Goal: Information Seeking & Learning: Learn about a topic

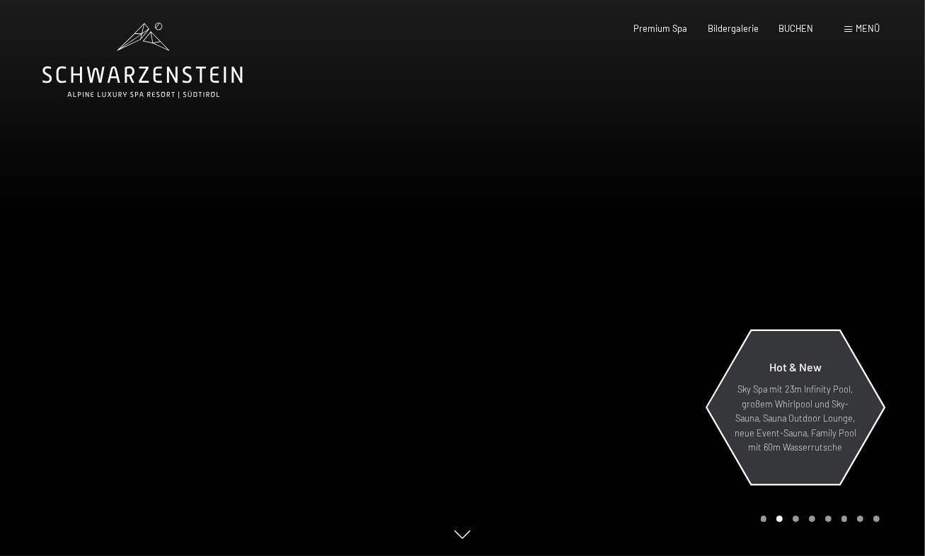
click at [805, 428] on p "Sky Spa mit 23m Infinity Pool, großem Whirlpool und Sky-Sauna, Sauna Outdoor Lo…" at bounding box center [795, 418] width 123 height 72
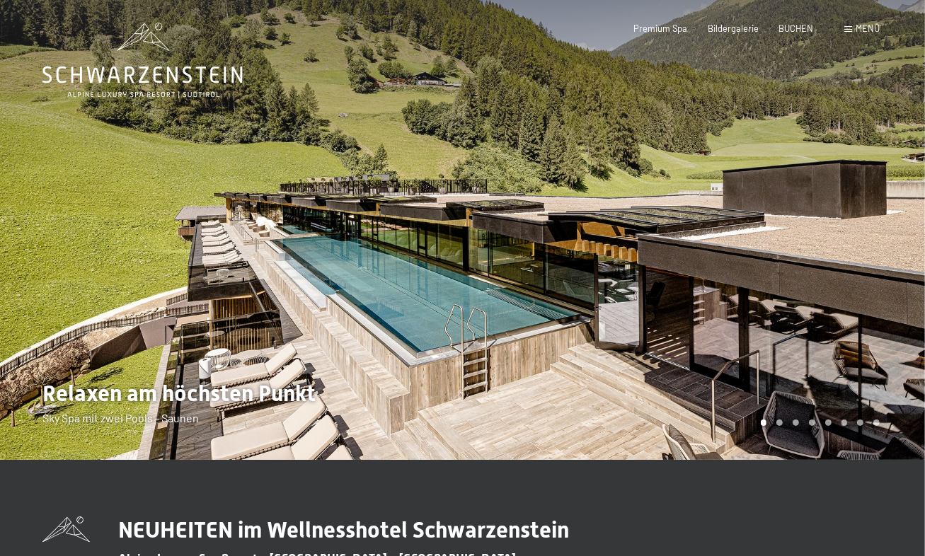
click at [781, 422] on div "Carousel Page 2" at bounding box center [779, 423] width 6 height 6
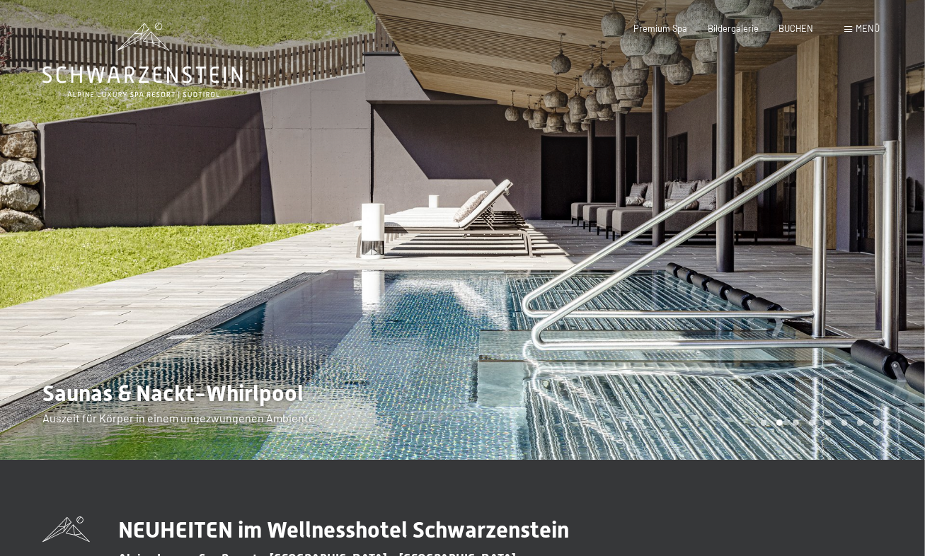
click at [793, 422] on div "Carousel Page 3" at bounding box center [796, 423] width 6 height 6
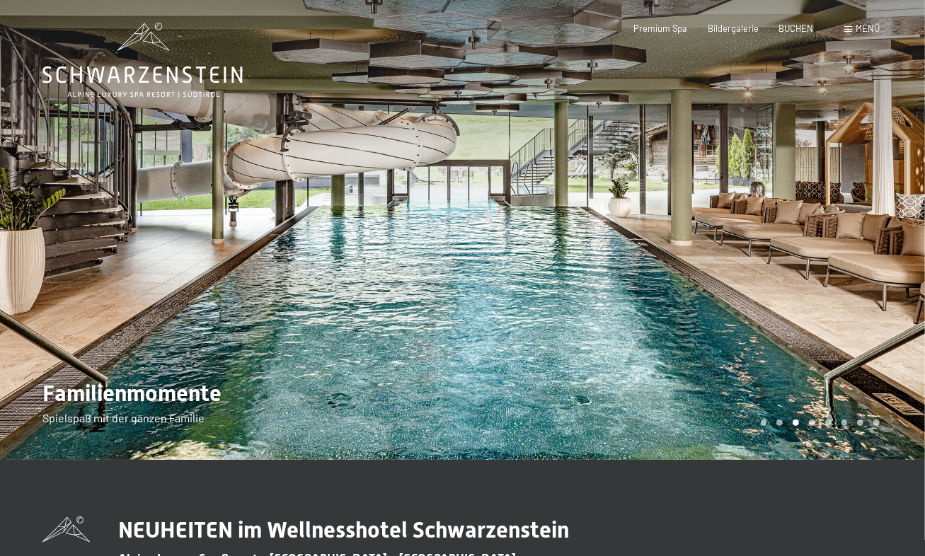
click at [795, 422] on div "Carousel Page 3 (Current Slide)" at bounding box center [796, 423] width 6 height 6
click at [813, 422] on div "Carousel Page 4" at bounding box center [812, 423] width 6 height 6
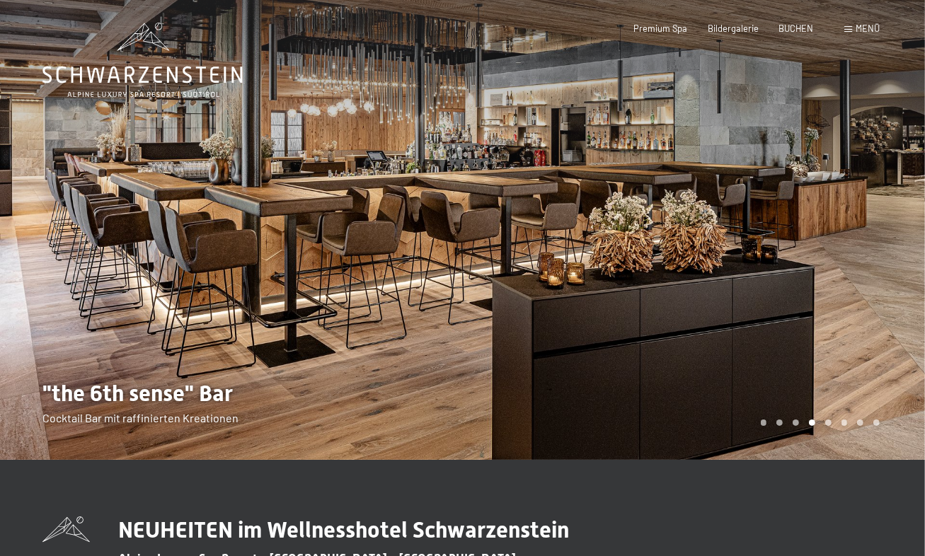
click at [831, 425] on div "Carousel Page 5" at bounding box center [828, 423] width 6 height 6
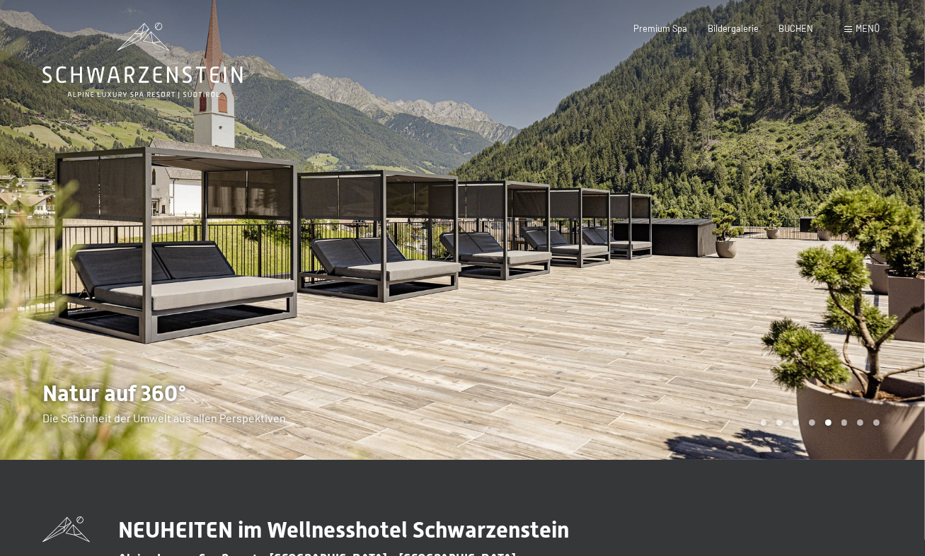
click at [841, 425] on div "Carousel Page 6" at bounding box center [844, 423] width 6 height 6
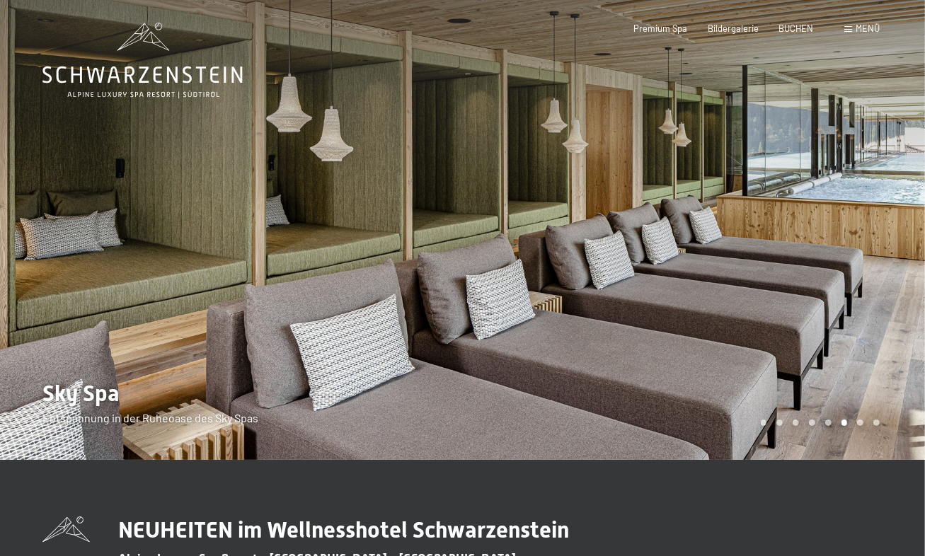
click at [765, 422] on div "Carousel Page 1" at bounding box center [764, 423] width 6 height 6
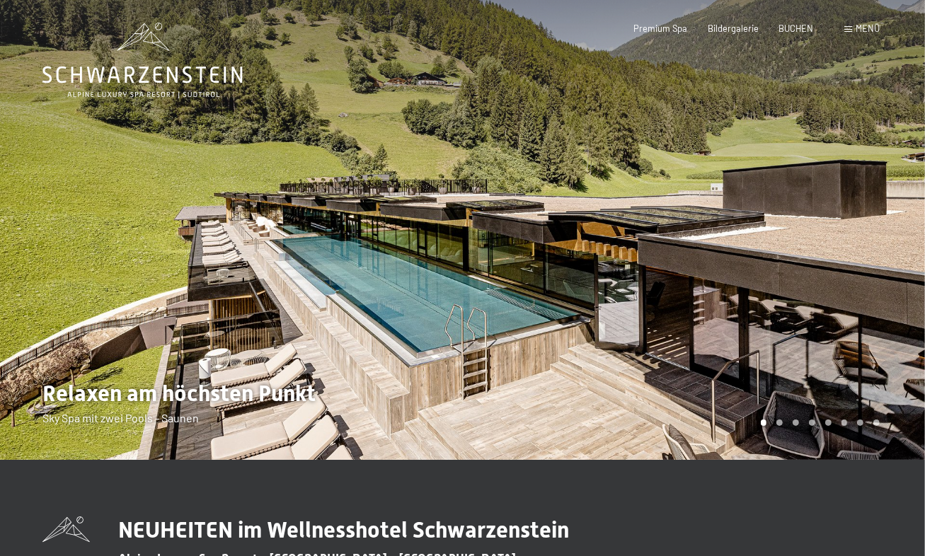
click at [354, 258] on div at bounding box center [231, 230] width 463 height 460
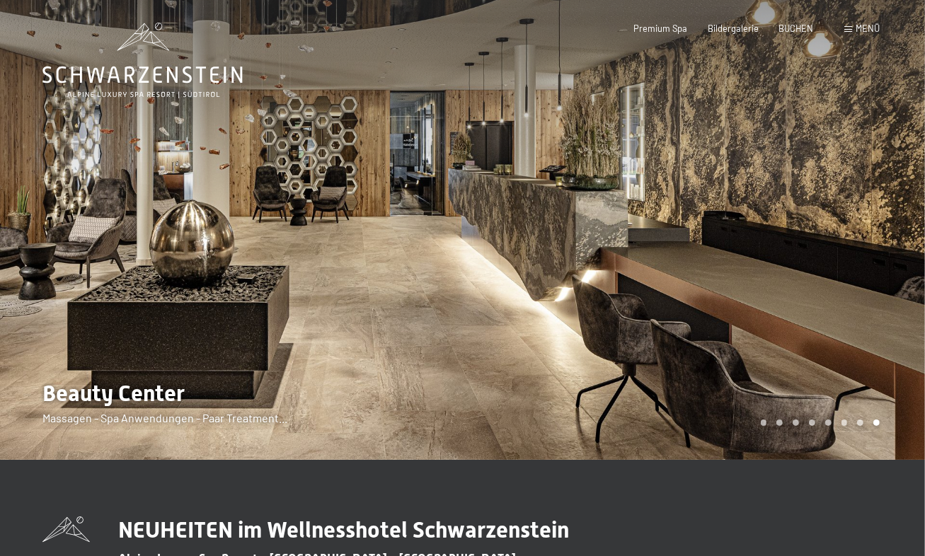
click at [577, 301] on div at bounding box center [694, 230] width 463 height 460
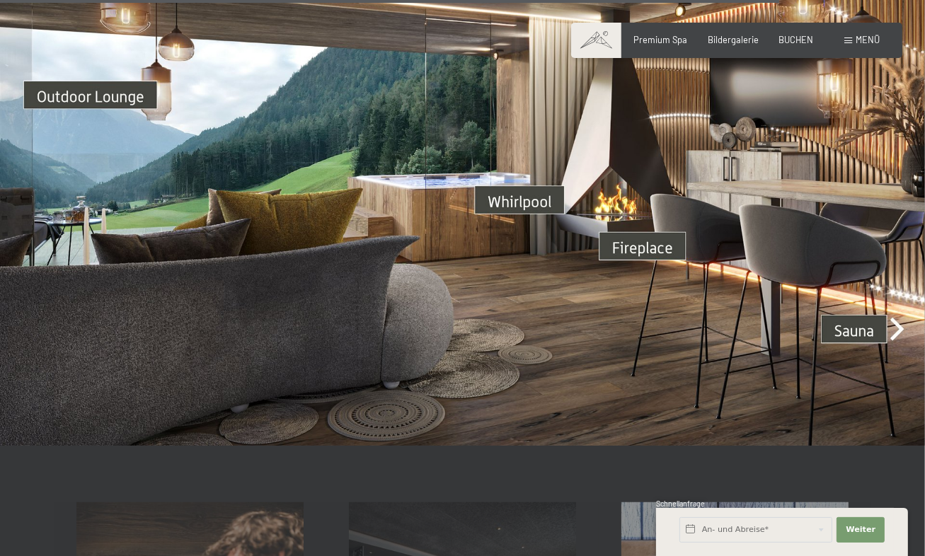
scroll to position [3714, 0]
click at [851, 320] on img at bounding box center [462, 186] width 925 height 520
click at [870, 315] on img at bounding box center [462, 186] width 925 height 520
click at [900, 315] on img at bounding box center [462, 186] width 925 height 520
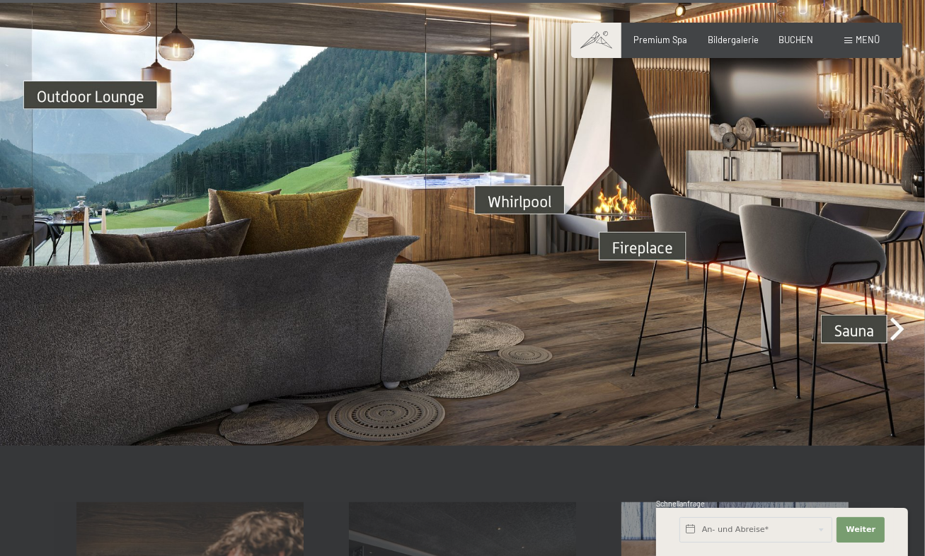
click at [900, 315] on img at bounding box center [462, 186] width 925 height 520
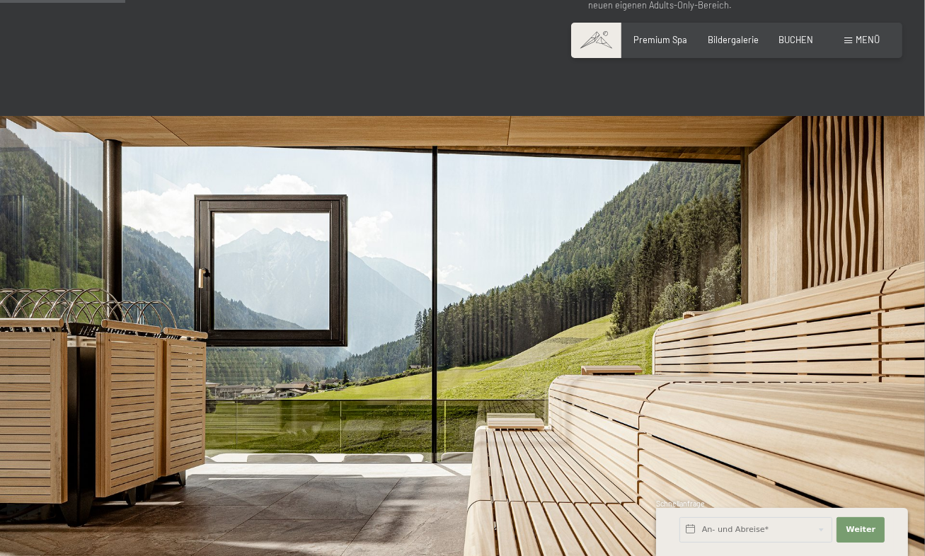
scroll to position [600, 0]
